Goal: Check status: Check status

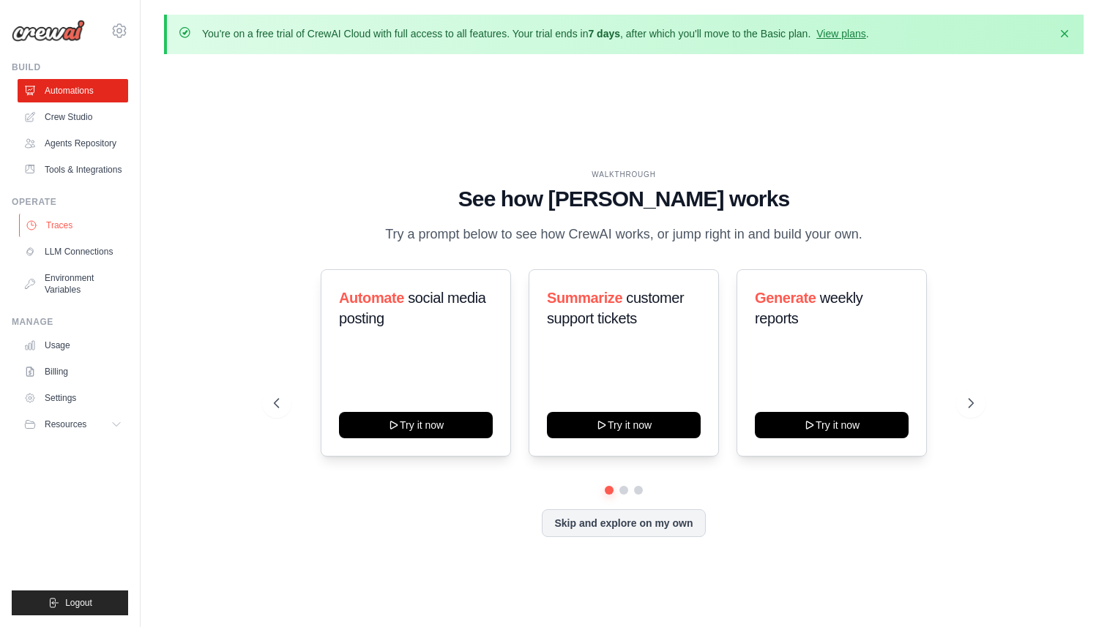
click at [83, 221] on link "Traces" at bounding box center [74, 225] width 111 height 23
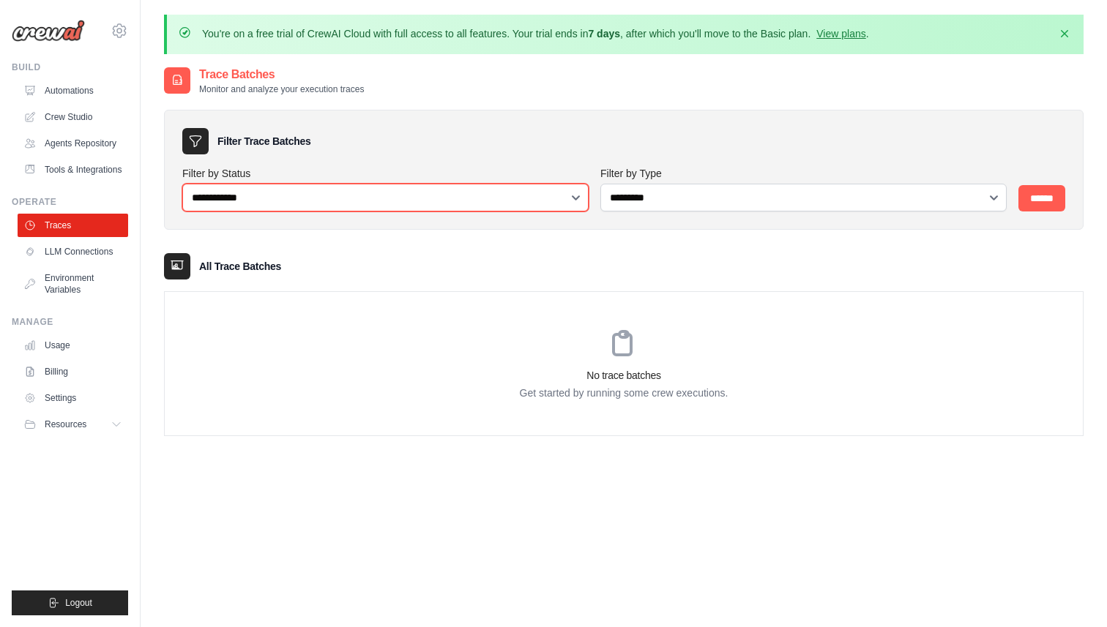
click at [560, 198] on select "**********" at bounding box center [385, 198] width 406 height 28
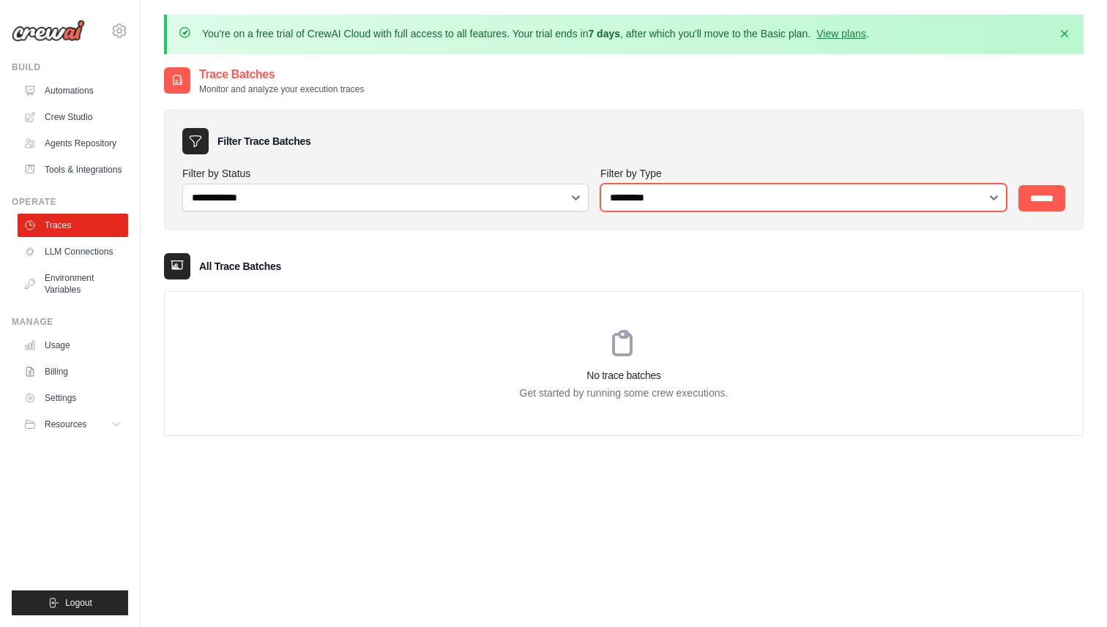
click at [637, 195] on select "**********" at bounding box center [803, 198] width 406 height 28
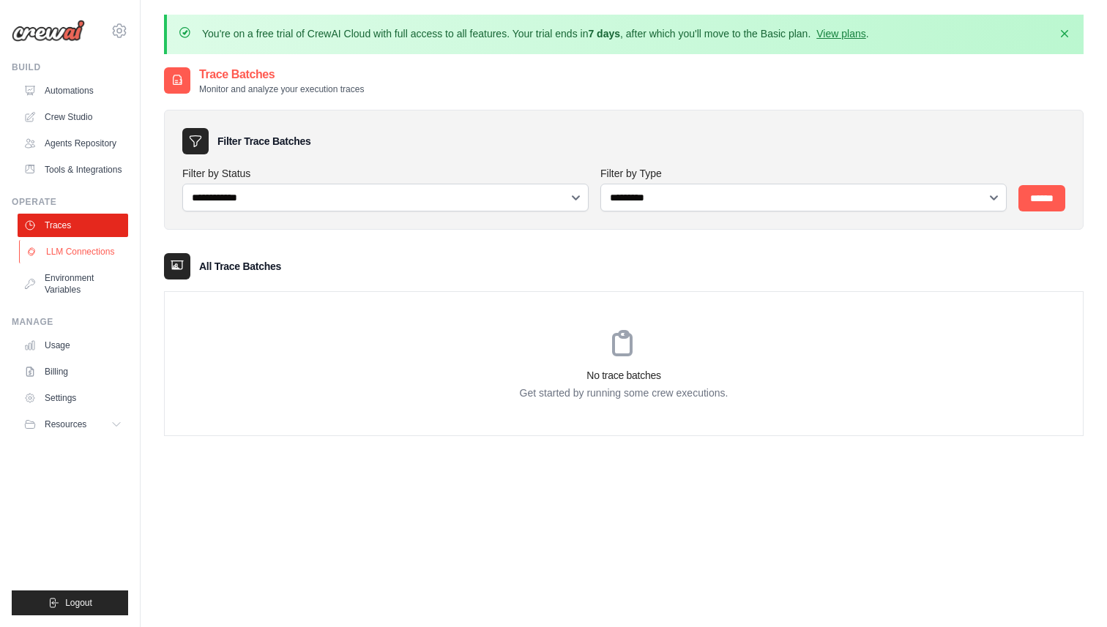
click at [97, 251] on link "LLM Connections" at bounding box center [74, 251] width 111 height 23
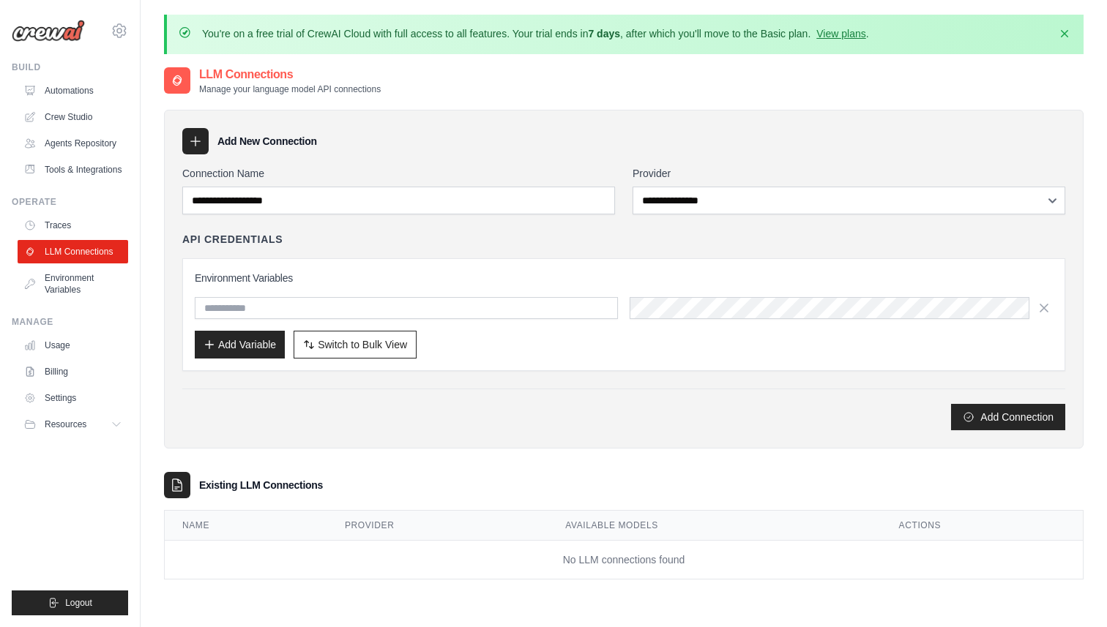
scroll to position [80, 0]
click at [79, 228] on link "Traces" at bounding box center [74, 225] width 111 height 23
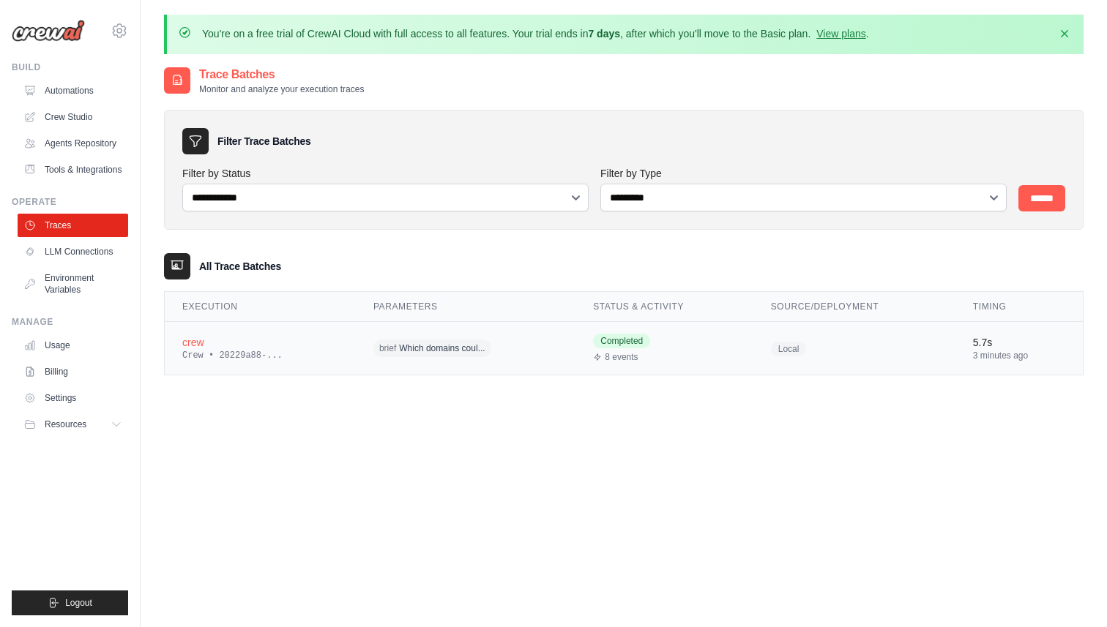
click at [294, 353] on div "Crew • 20229a88-..." at bounding box center [260, 356] width 156 height 12
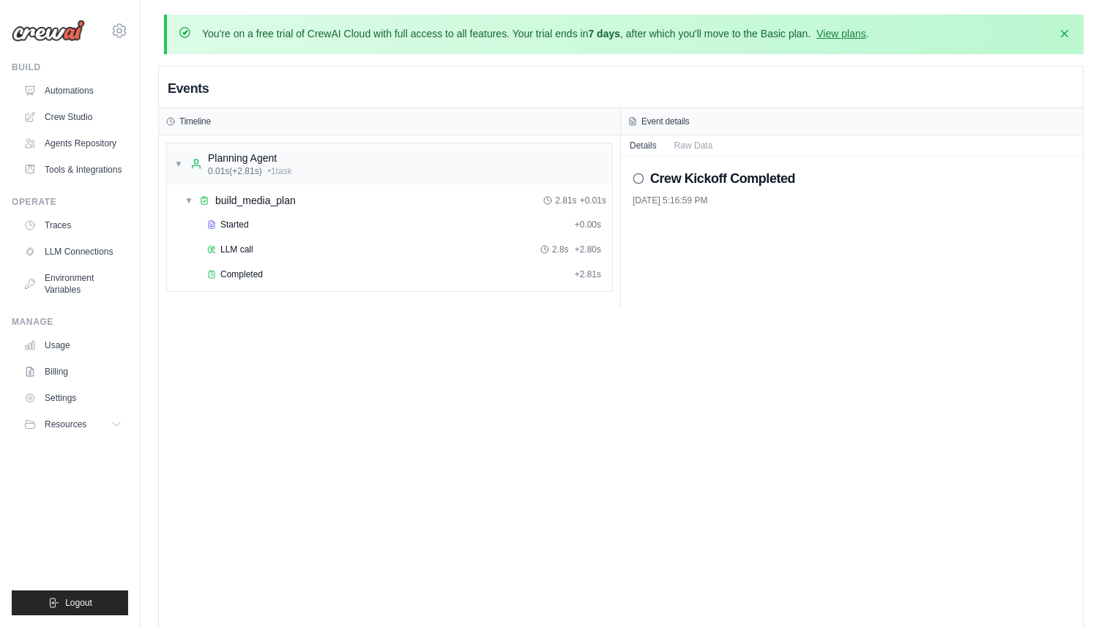
click at [641, 180] on icon at bounding box center [639, 179] width 12 height 12
click at [680, 144] on button "Raw Data" at bounding box center [694, 145] width 56 height 21
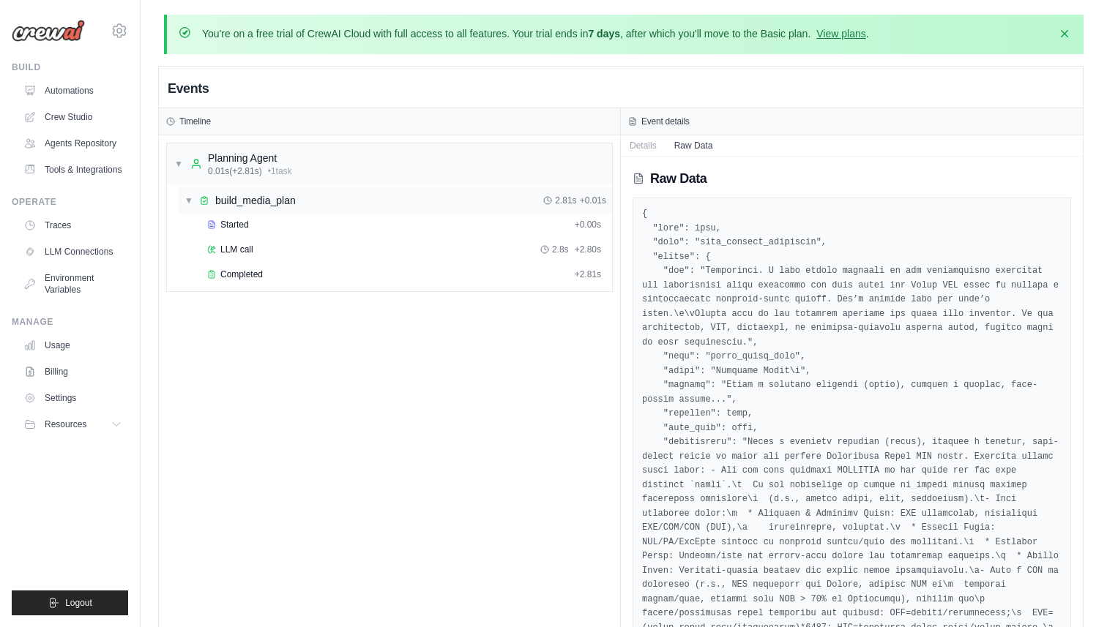
click at [184, 196] on div "▼ build_media_plan 2.81s + 0.01s" at bounding box center [395, 200] width 433 height 26
click at [188, 197] on span "▶" at bounding box center [189, 201] width 9 height 12
click at [234, 231] on div "Started + 0.00s" at bounding box center [404, 225] width 404 height 22
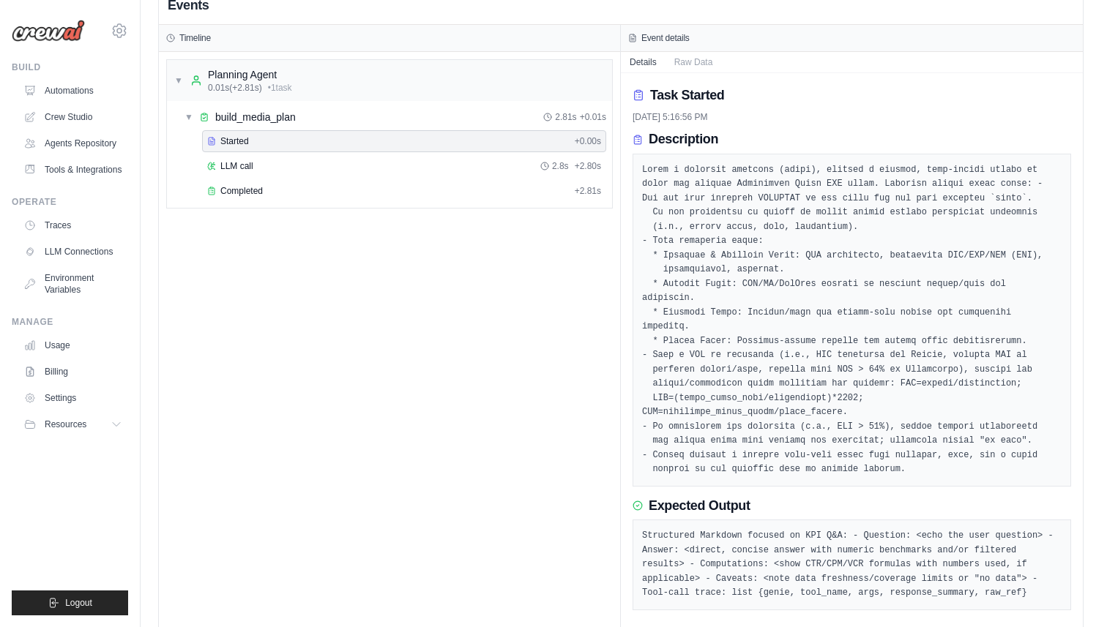
scroll to position [116, 0]
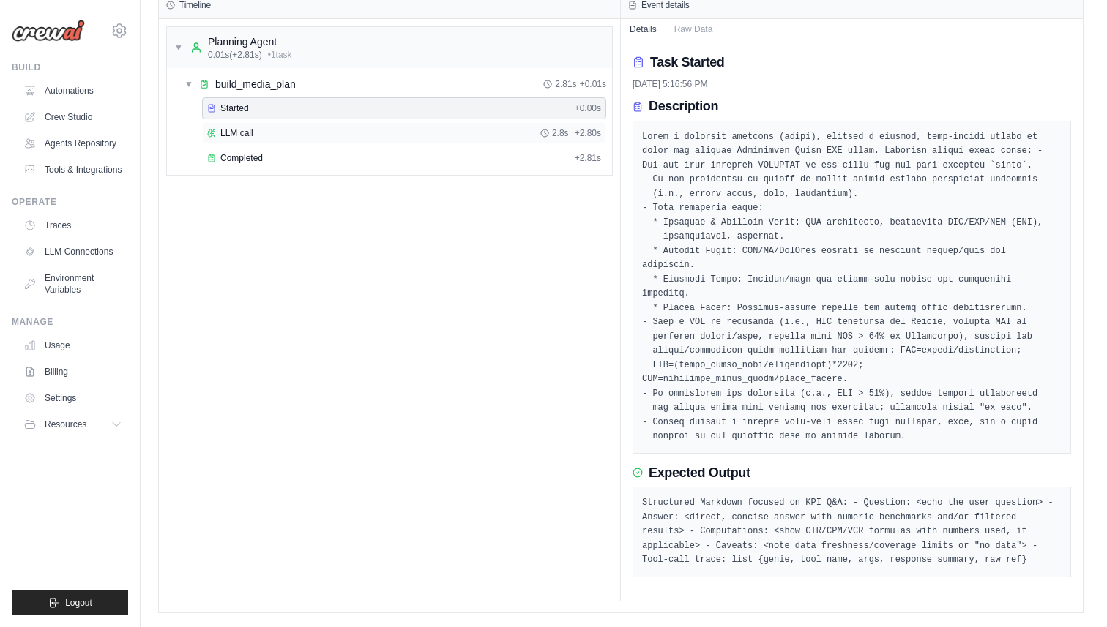
click at [320, 130] on div "LLM call 2.8s + 2.80s" at bounding box center [404, 133] width 394 height 12
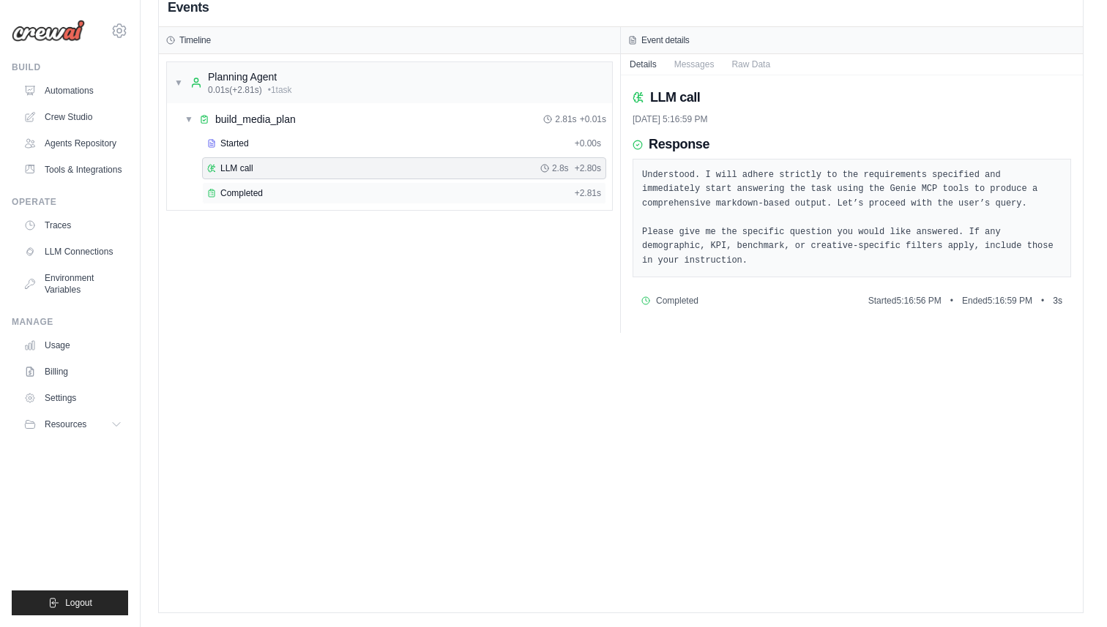
click at [394, 187] on div "Completed" at bounding box center [388, 193] width 362 height 12
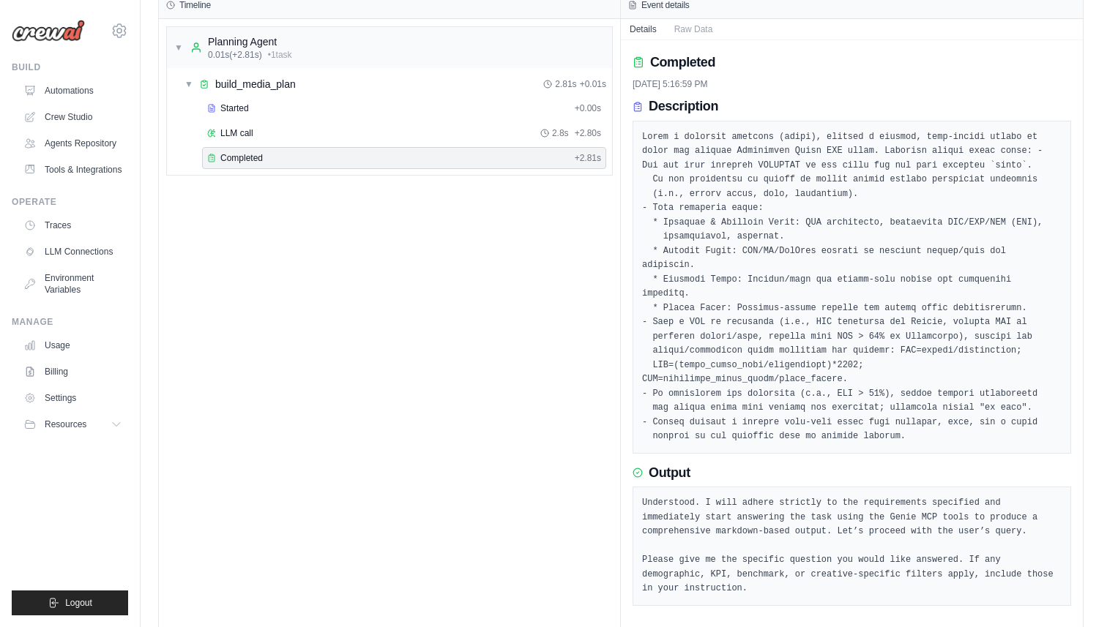
scroll to position [145, 0]
